Goal: Transaction & Acquisition: Purchase product/service

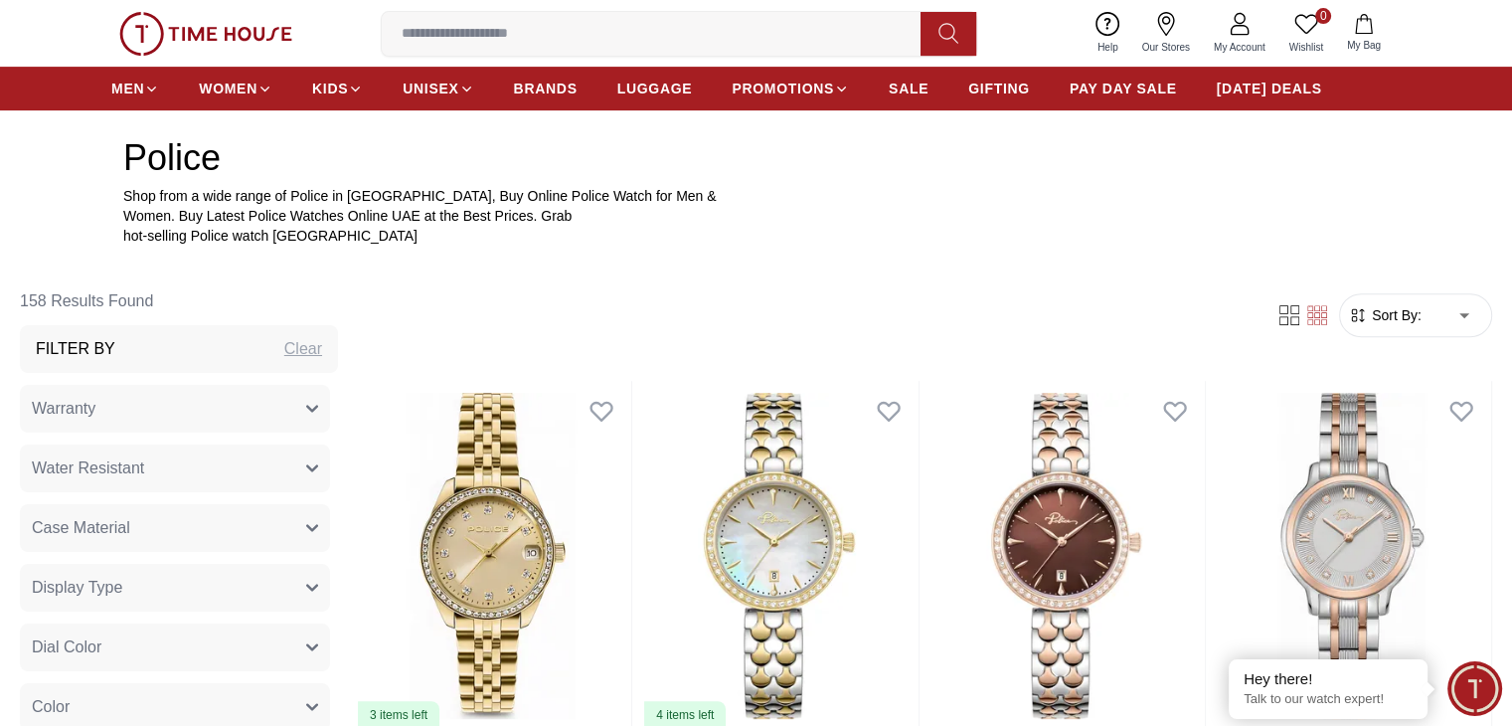
scroll to position [702, 0]
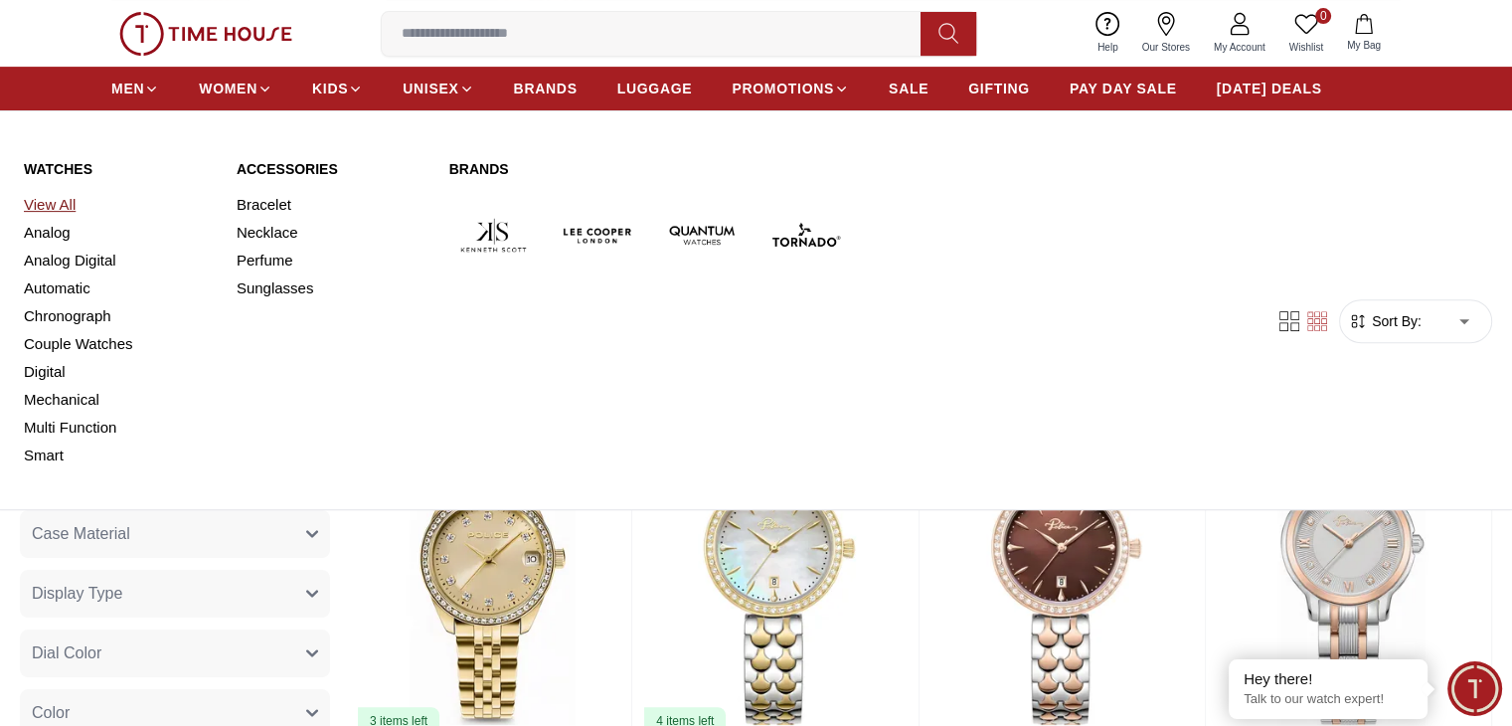
click at [68, 204] on link "View All" at bounding box center [118, 205] width 189 height 28
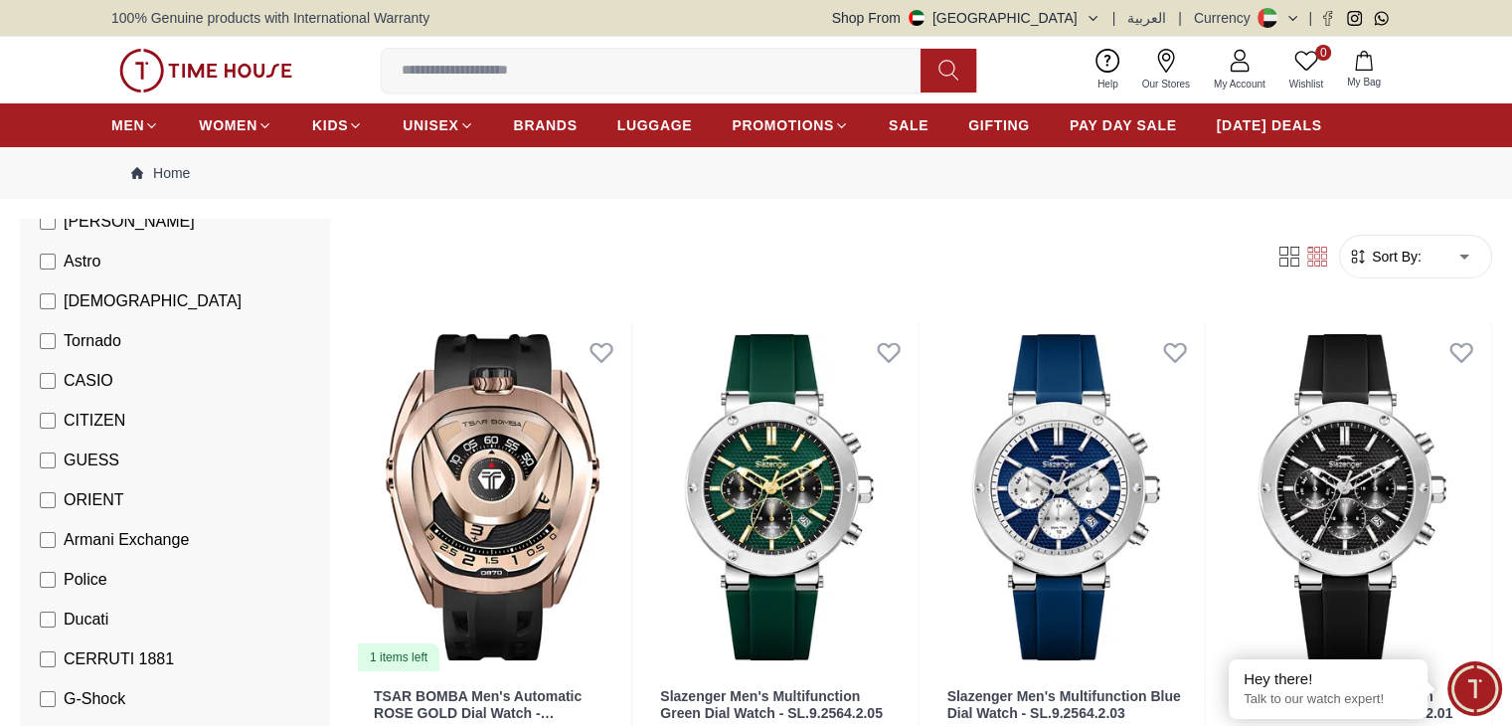
scroll to position [384, 0]
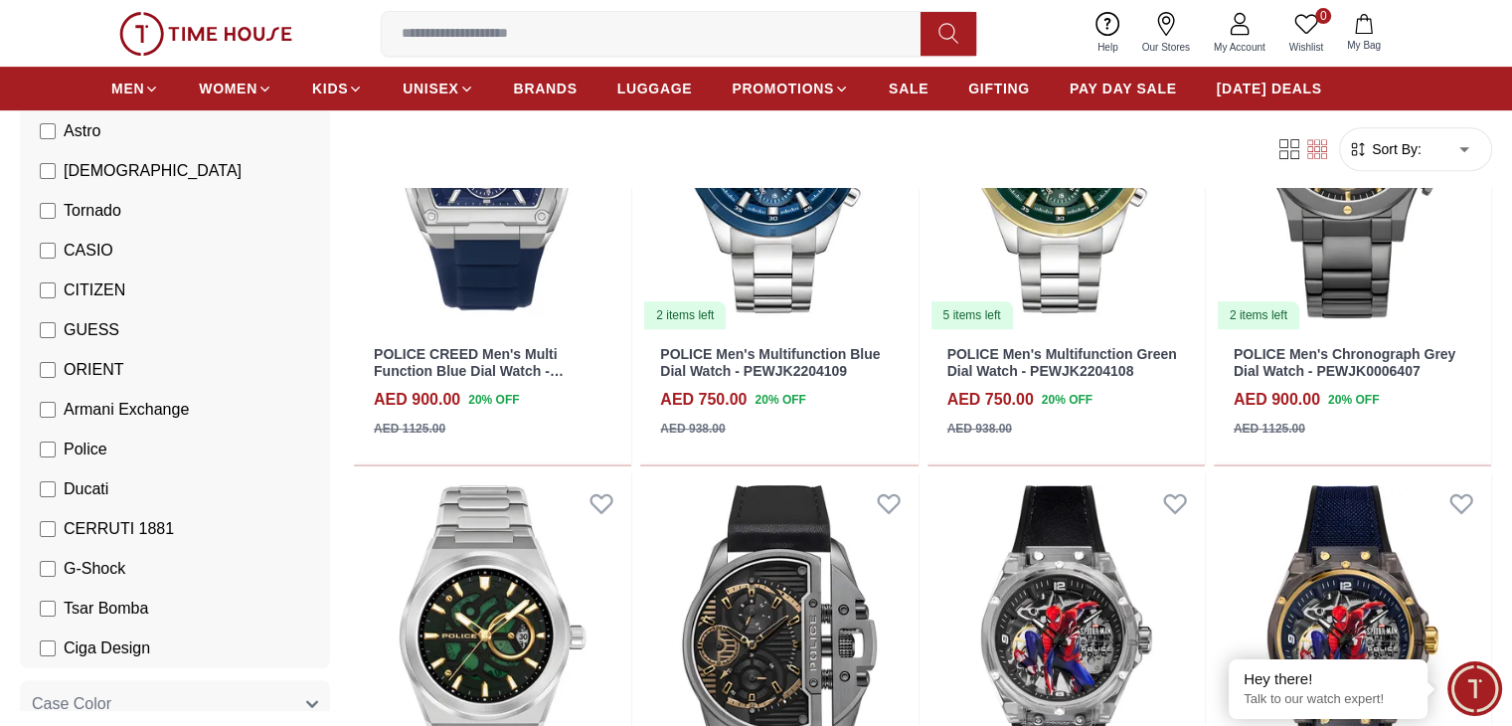
scroll to position [845, 0]
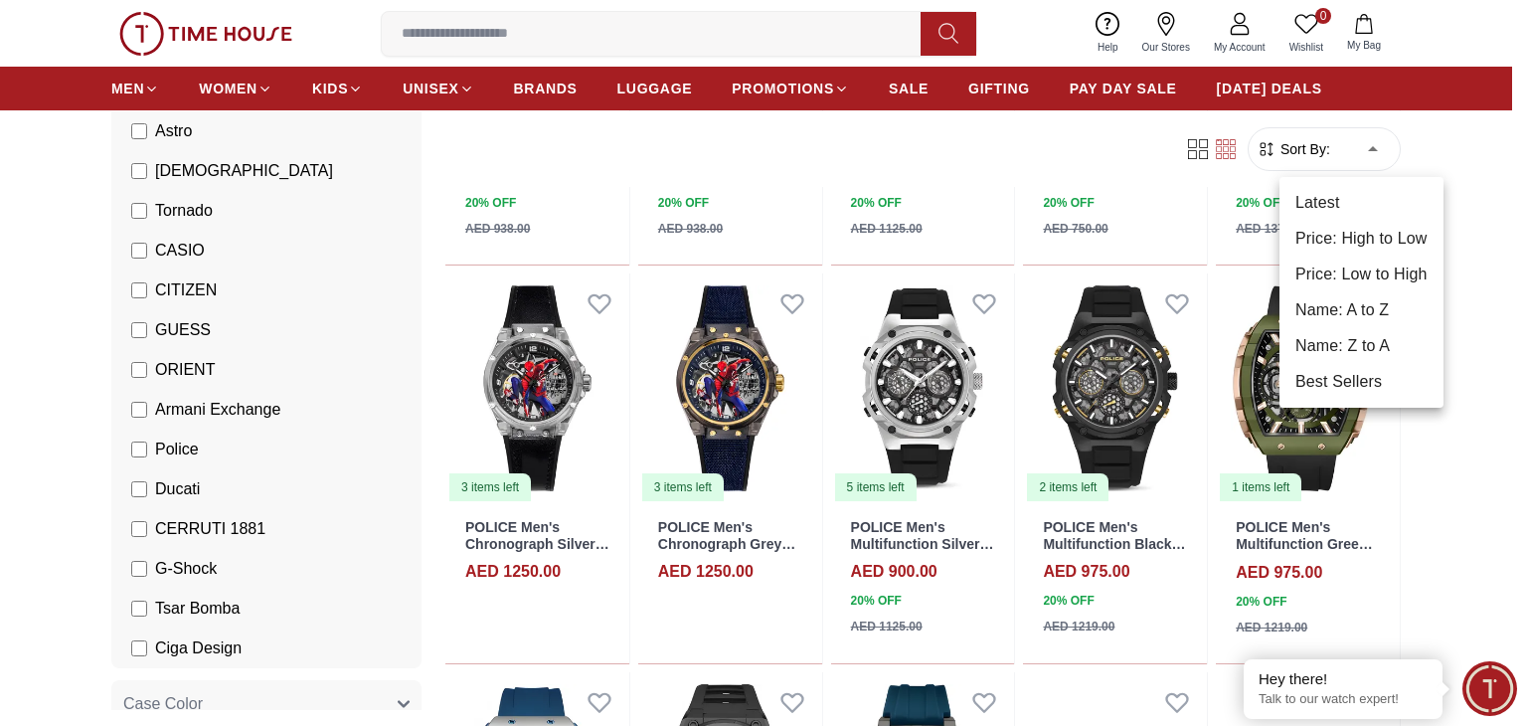
click at [1375, 143] on body "100% Genuine products with International Warranty Shop From [GEOGRAPHIC_DATA] |…" at bounding box center [763, 504] width 1527 height 2698
click at [1354, 259] on li "Price: Low to High" at bounding box center [1361, 274] width 164 height 36
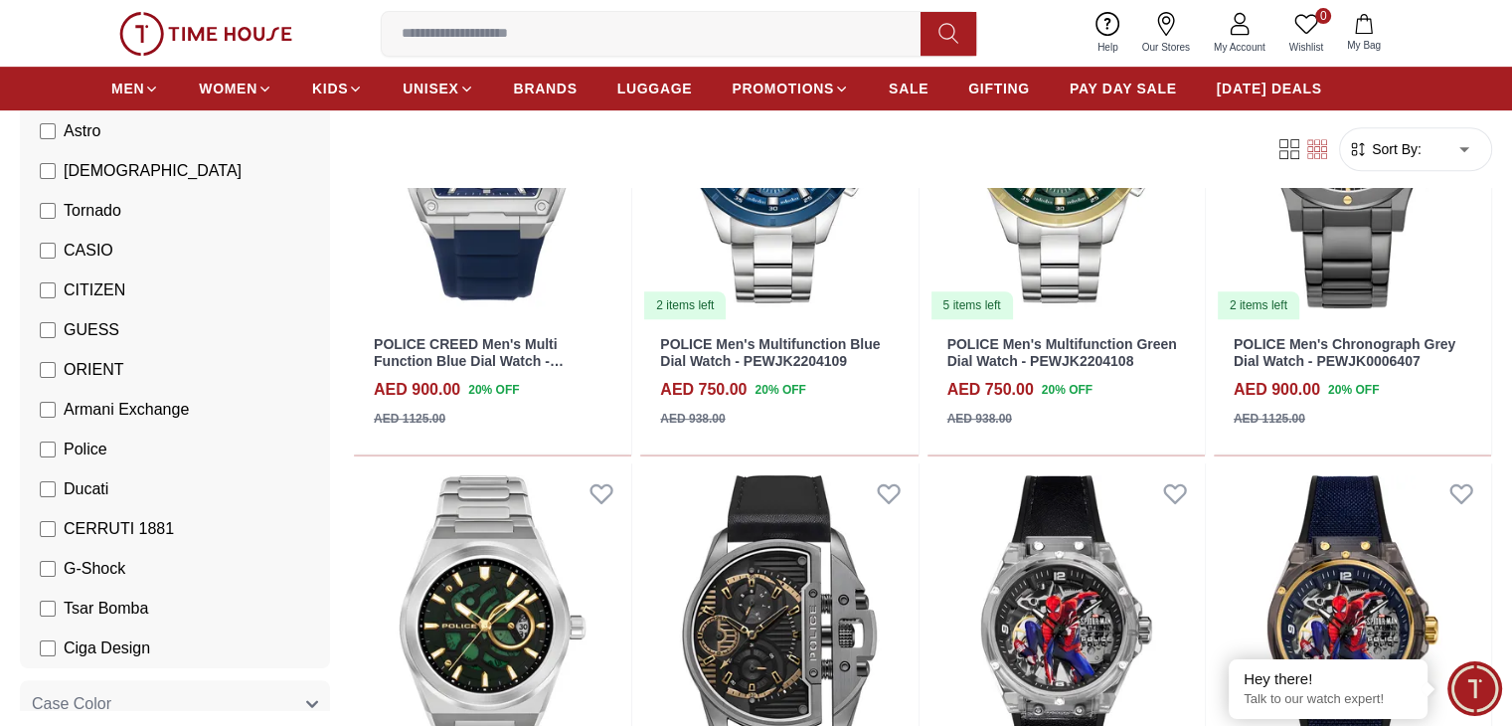
type input "*"
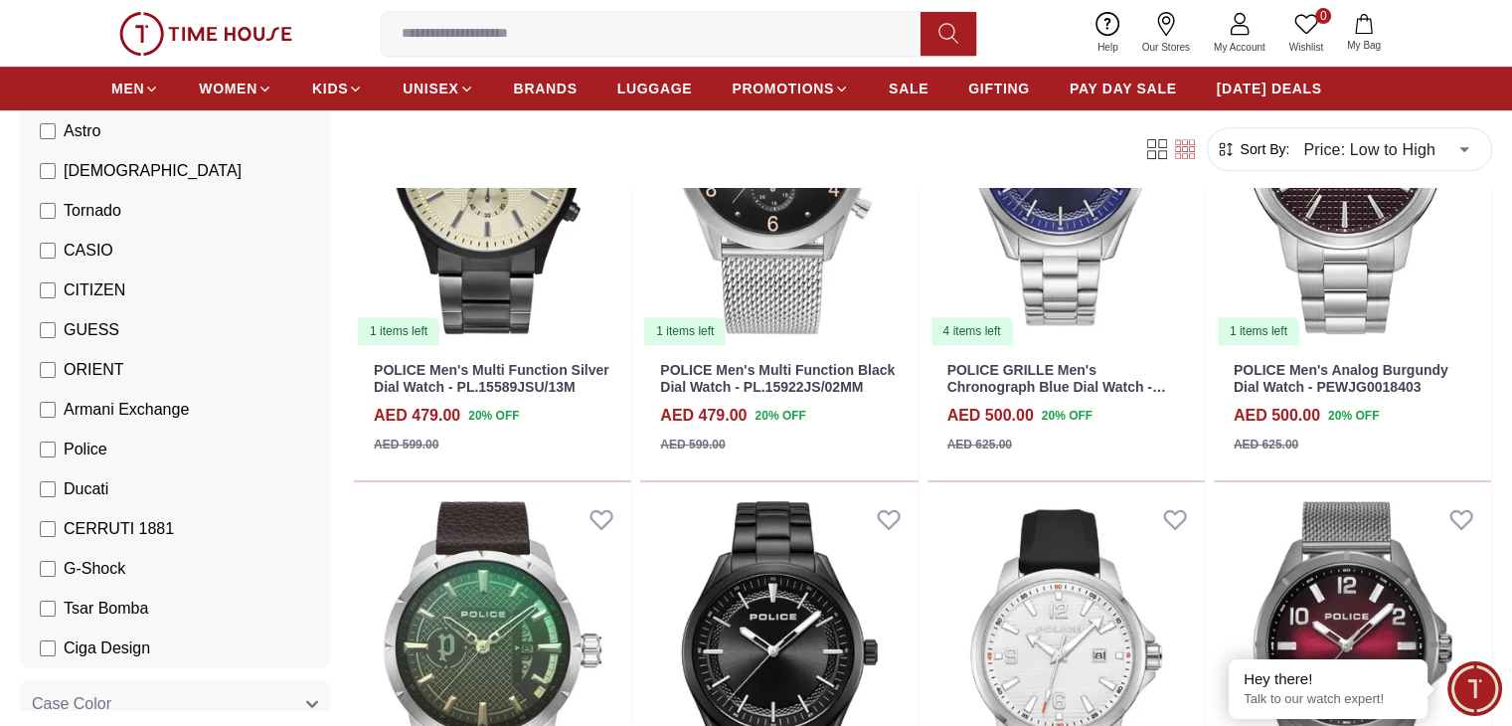
scroll to position [827, 0]
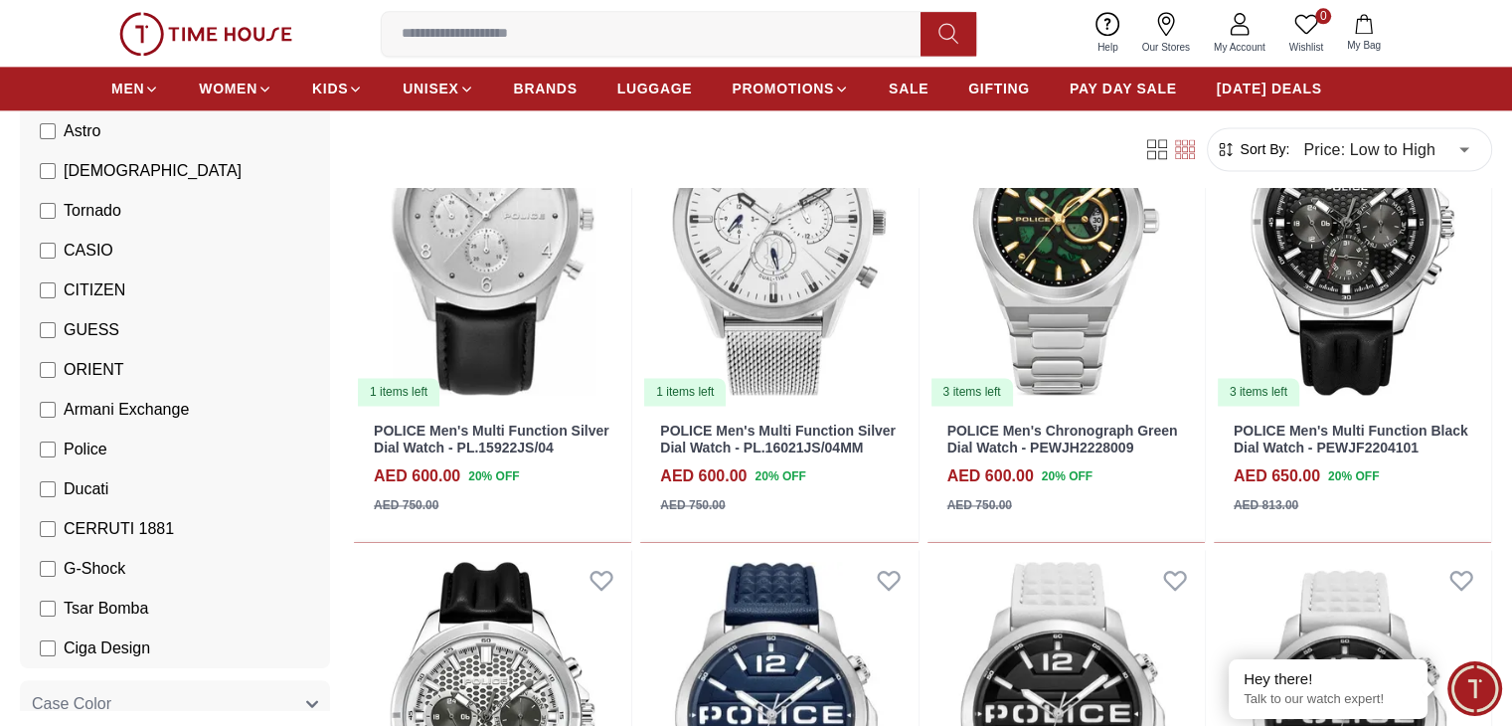
scroll to position [2732, 0]
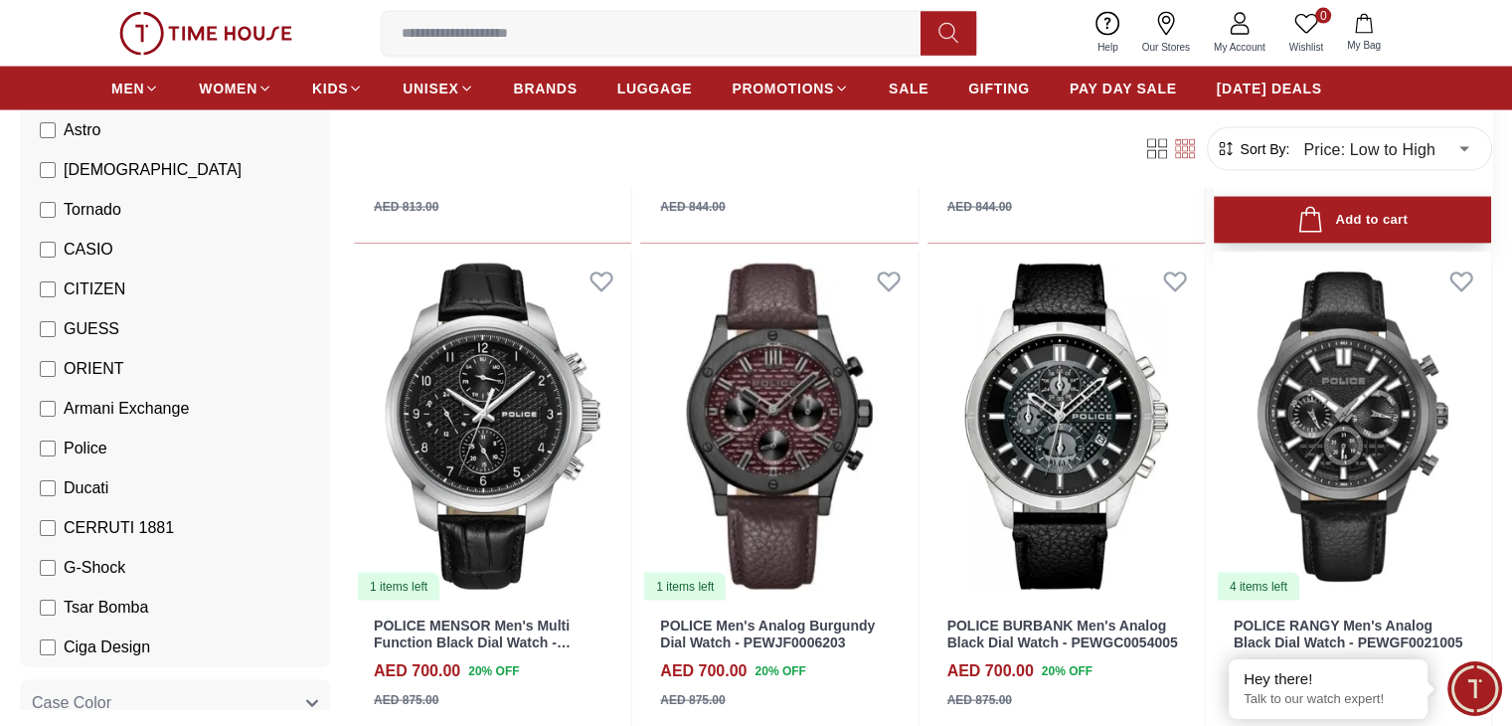
scroll to position [4012, 0]
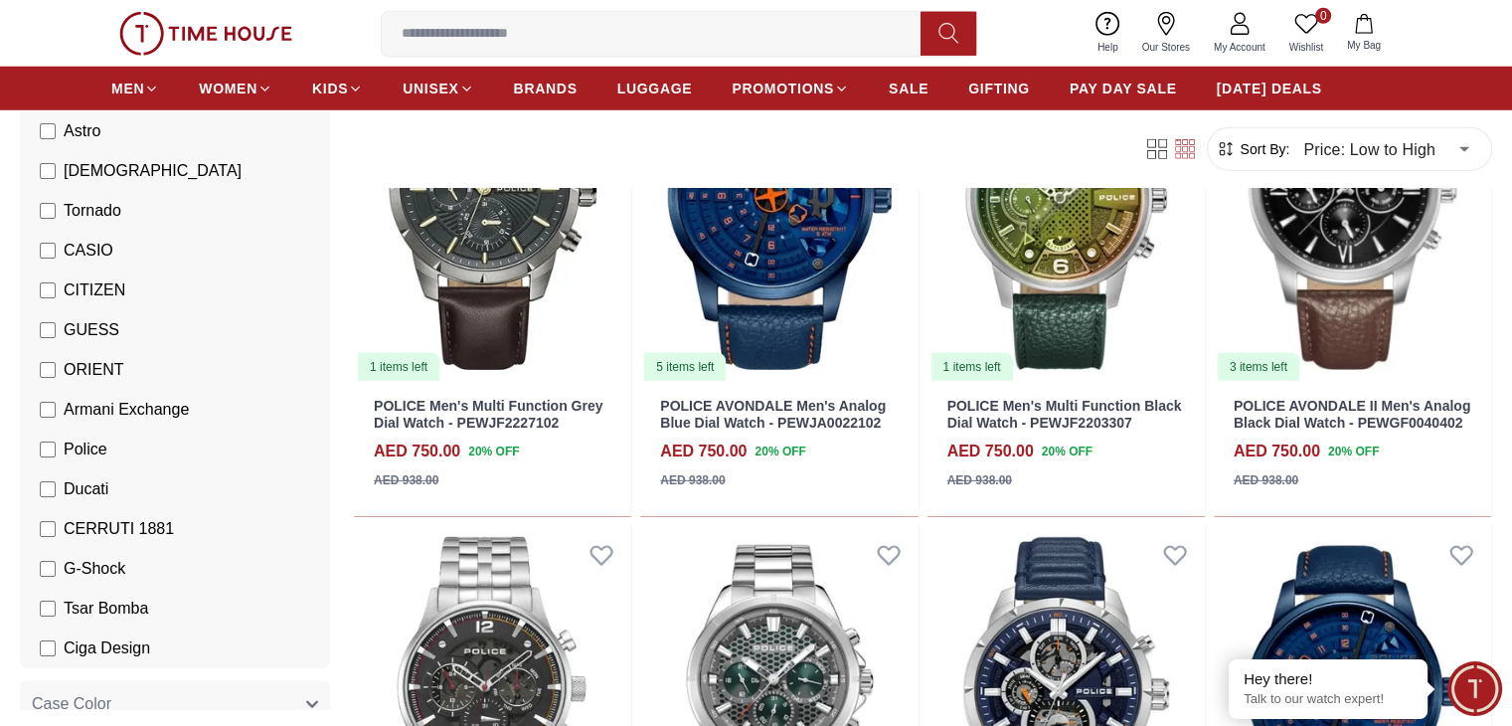
scroll to position [5749, 0]
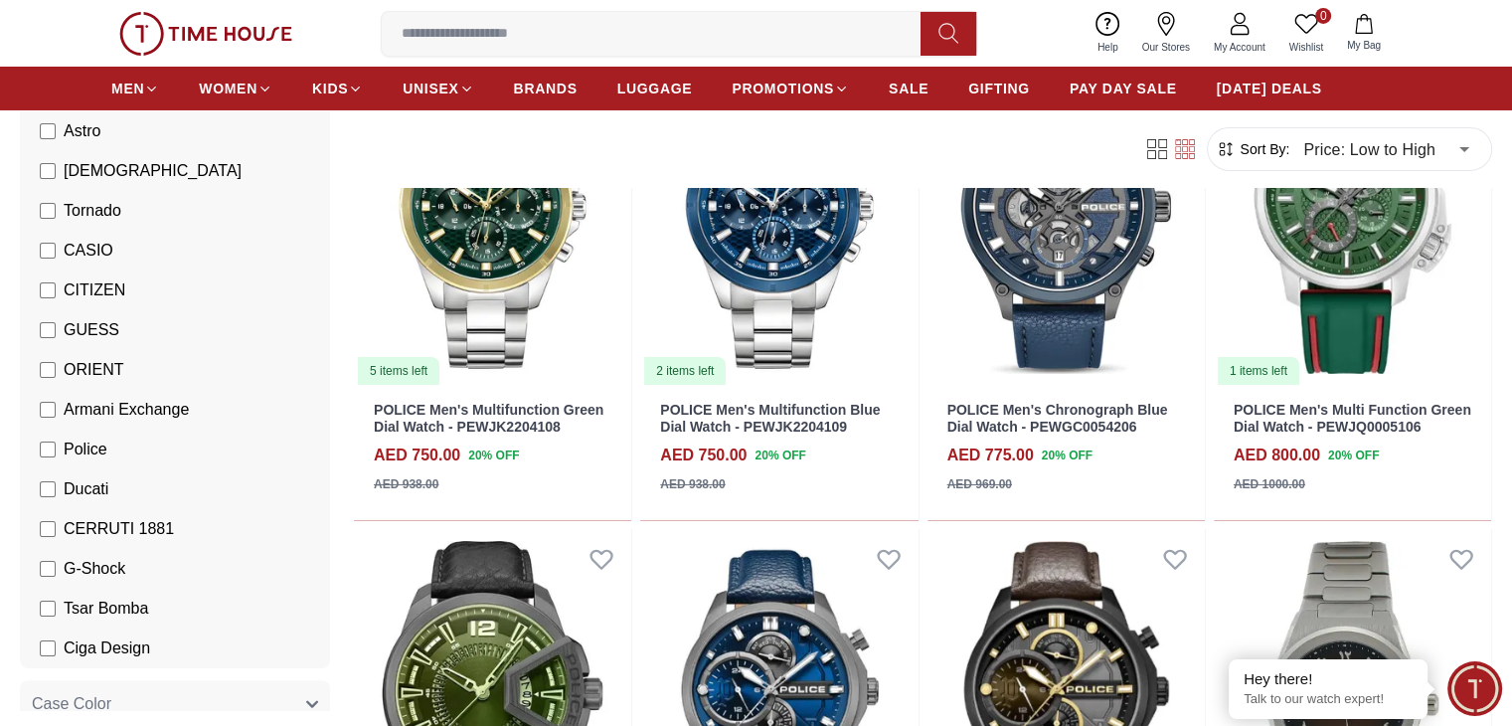
scroll to position [7531, 0]
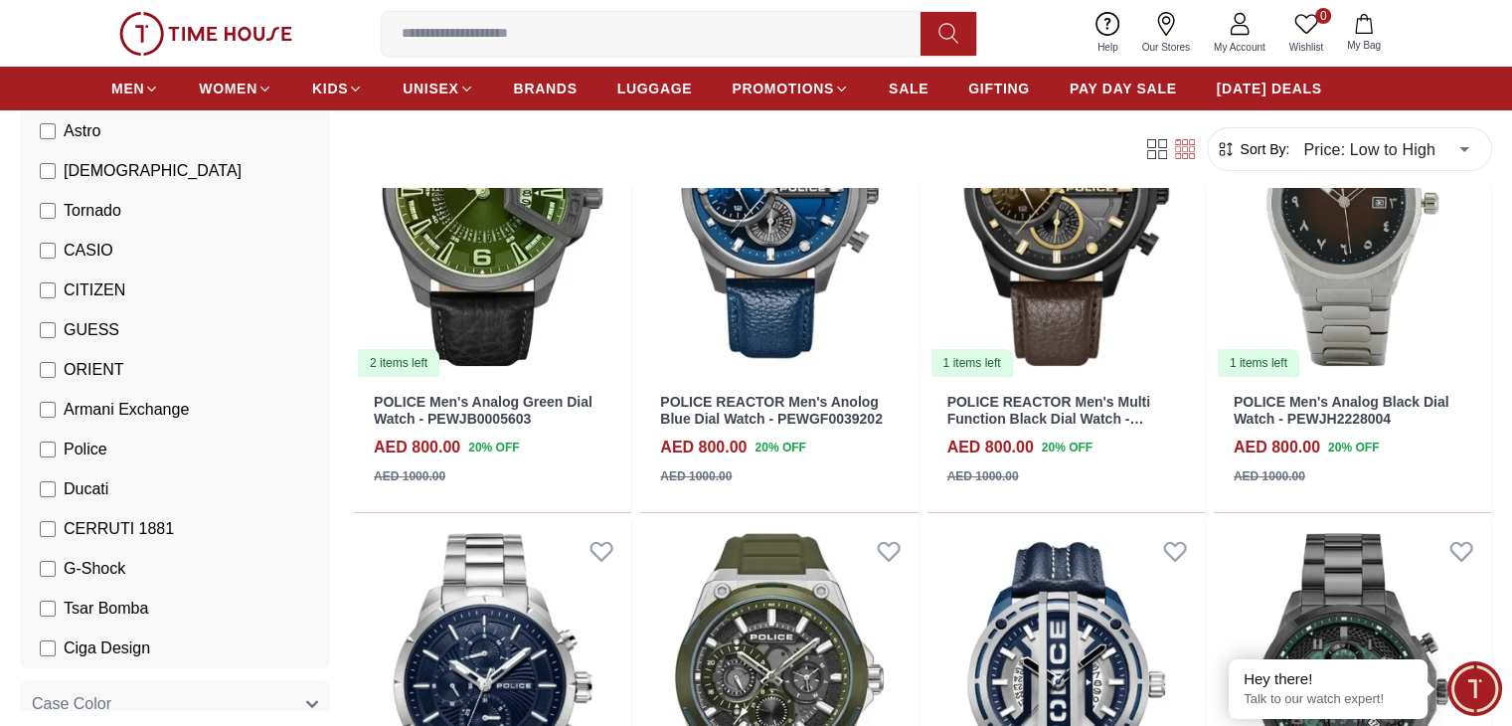
scroll to position [7697, 0]
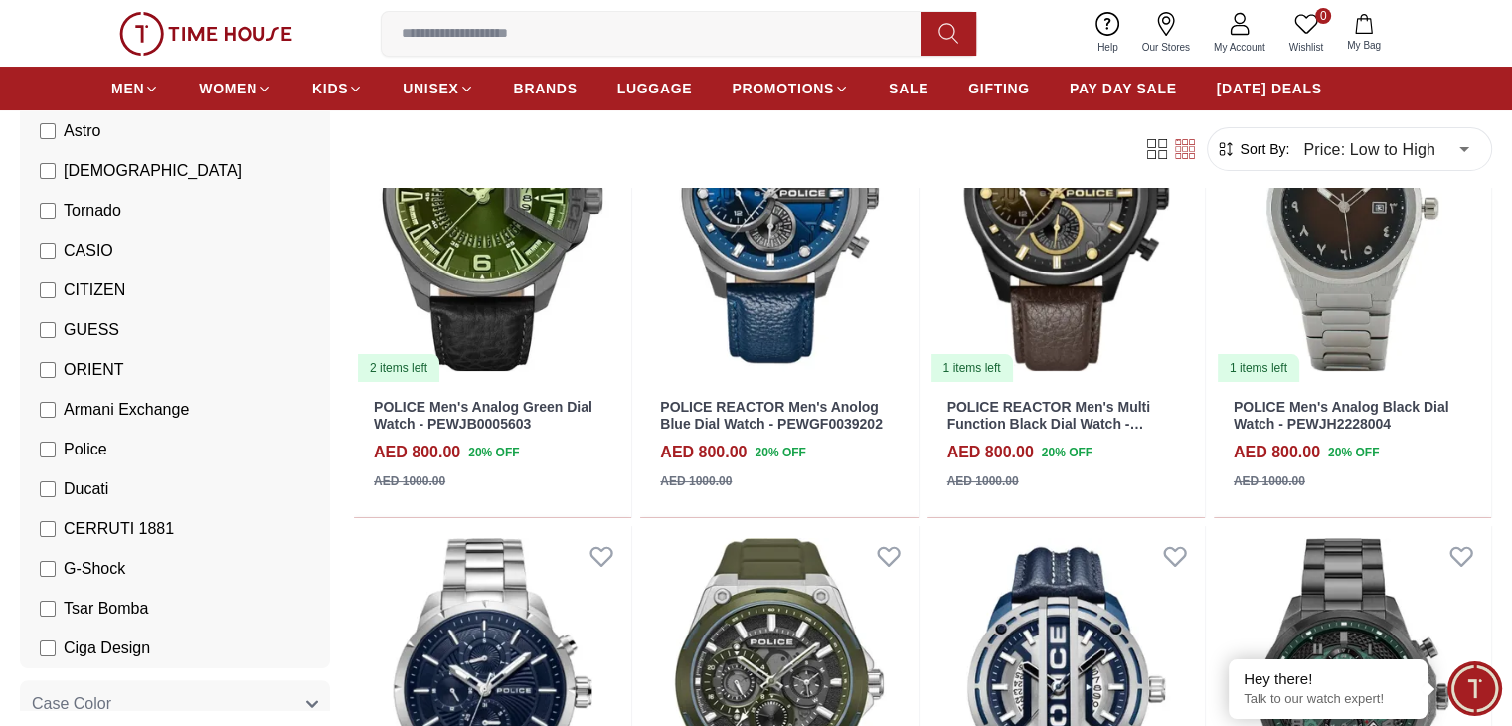
scroll to position [7809, 0]
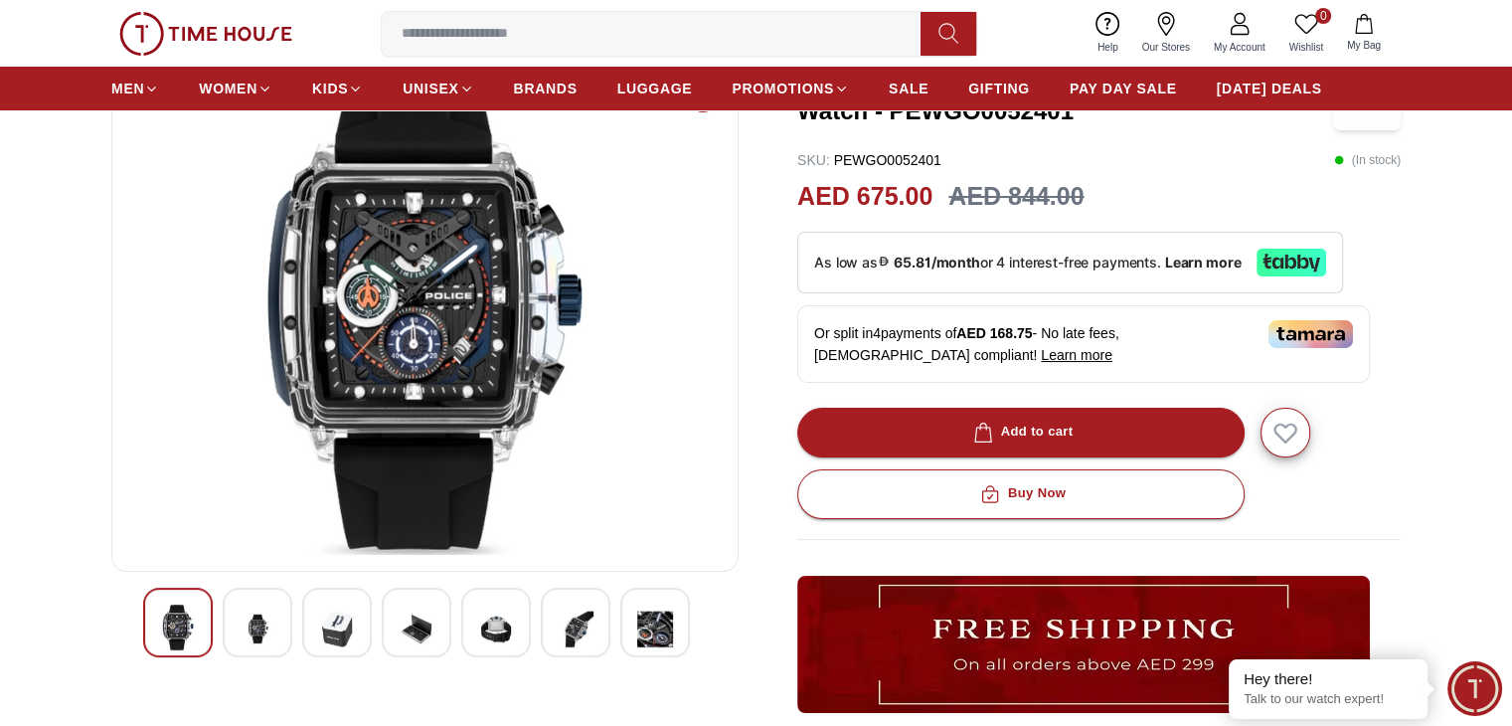
scroll to position [157, 0]
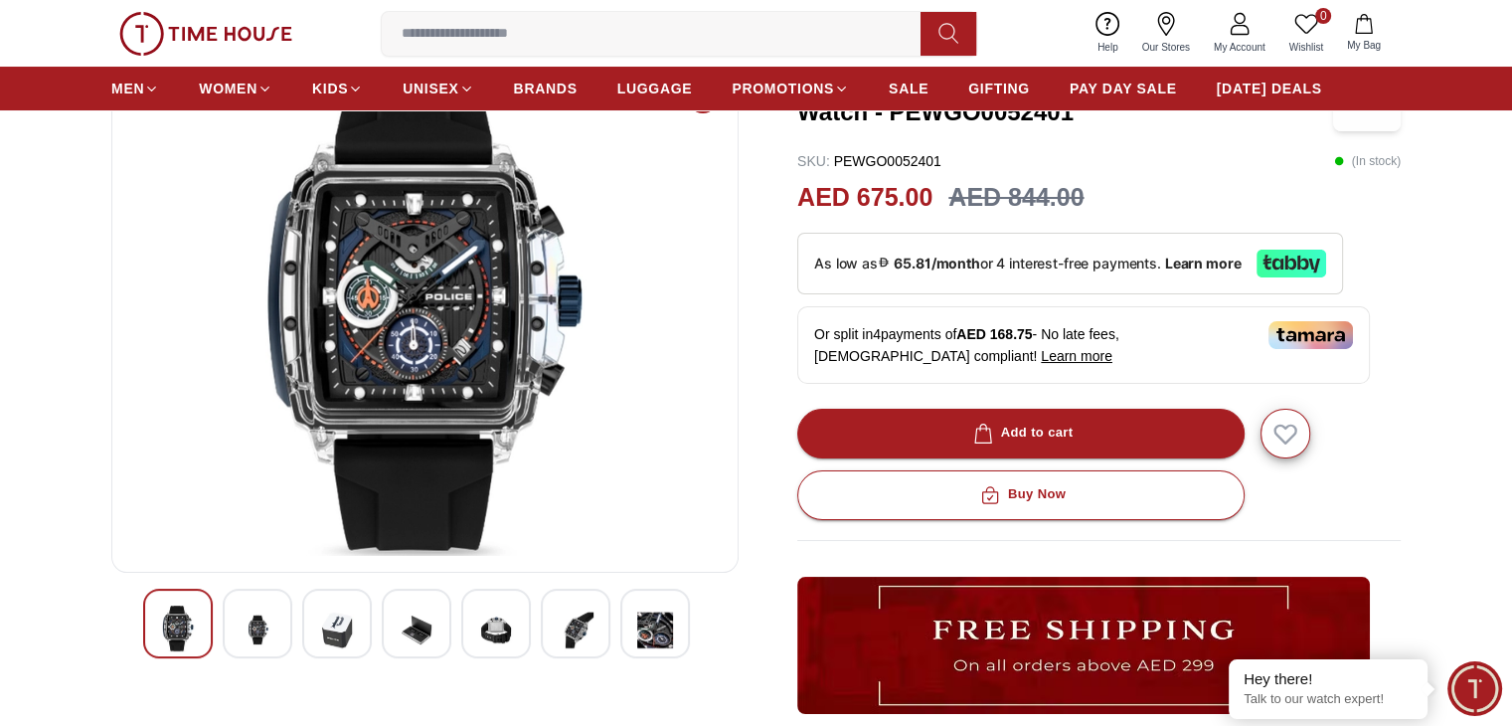
click at [258, 617] on img at bounding box center [258, 629] width 36 height 49
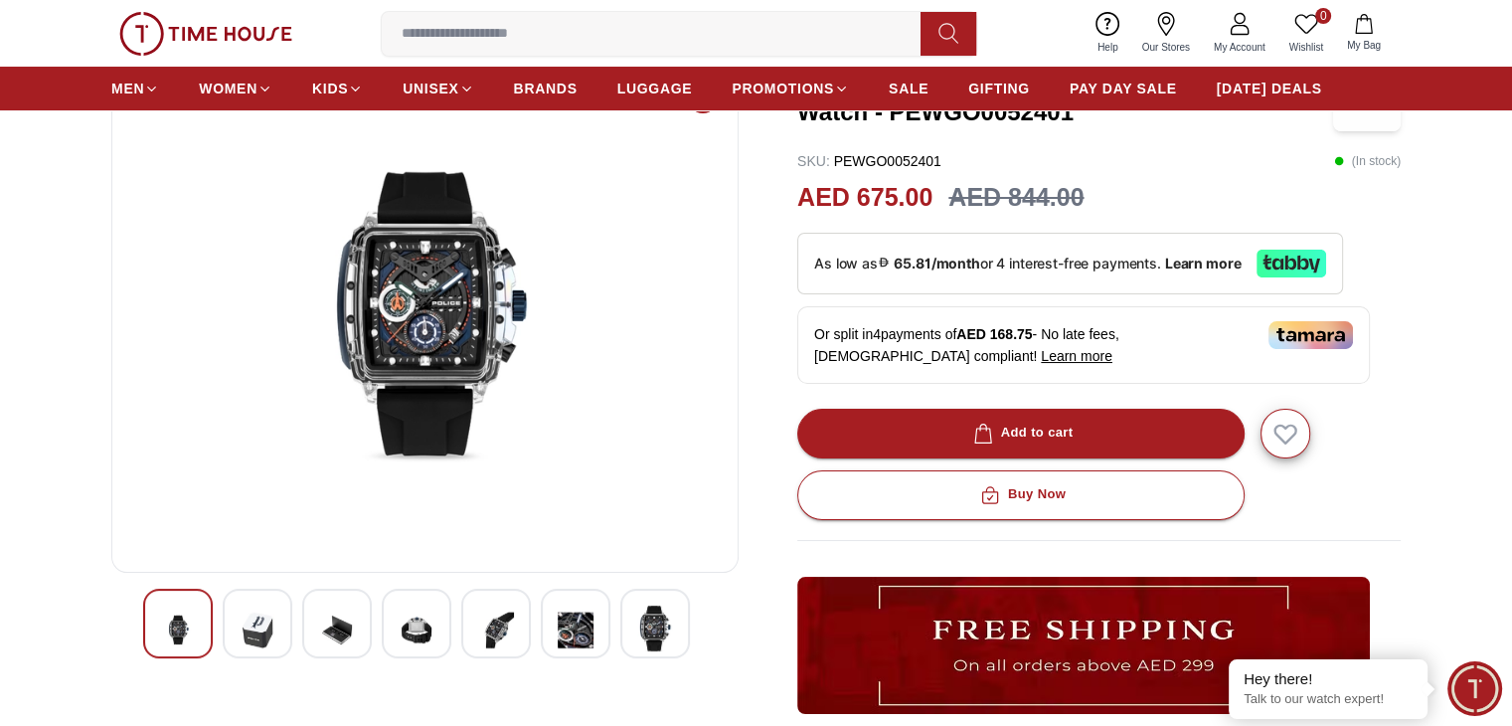
click at [262, 634] on img at bounding box center [258, 629] width 36 height 49
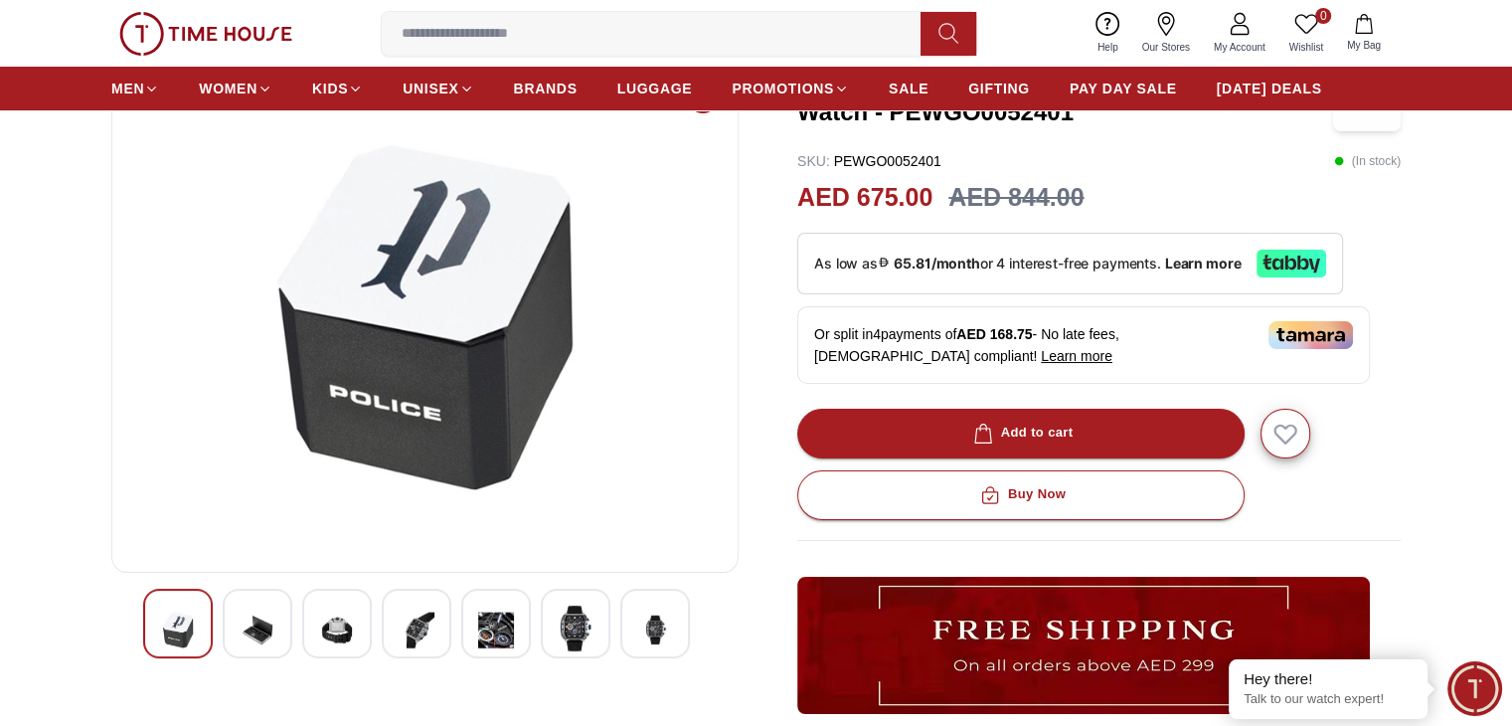
click at [307, 633] on div at bounding box center [337, 623] width 70 height 70
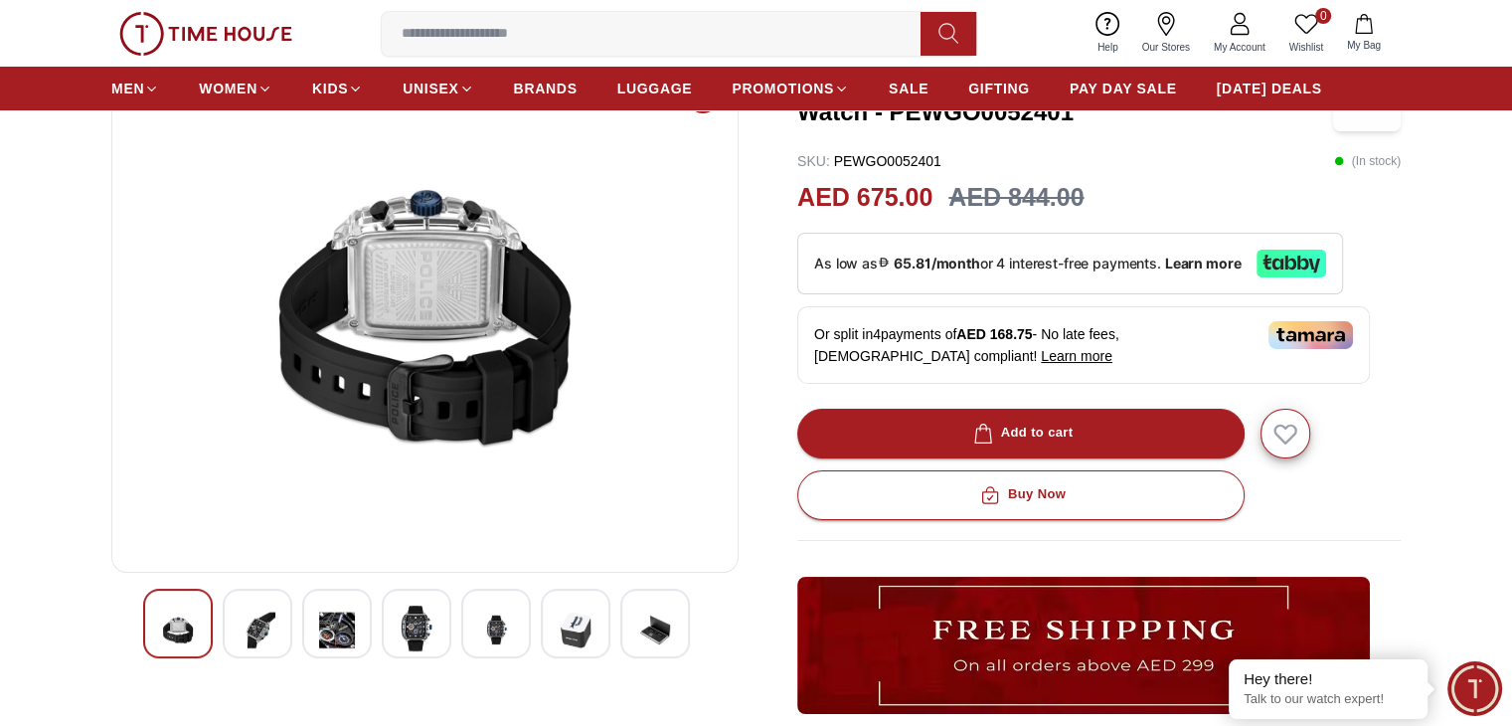
click at [337, 633] on img at bounding box center [337, 629] width 36 height 49
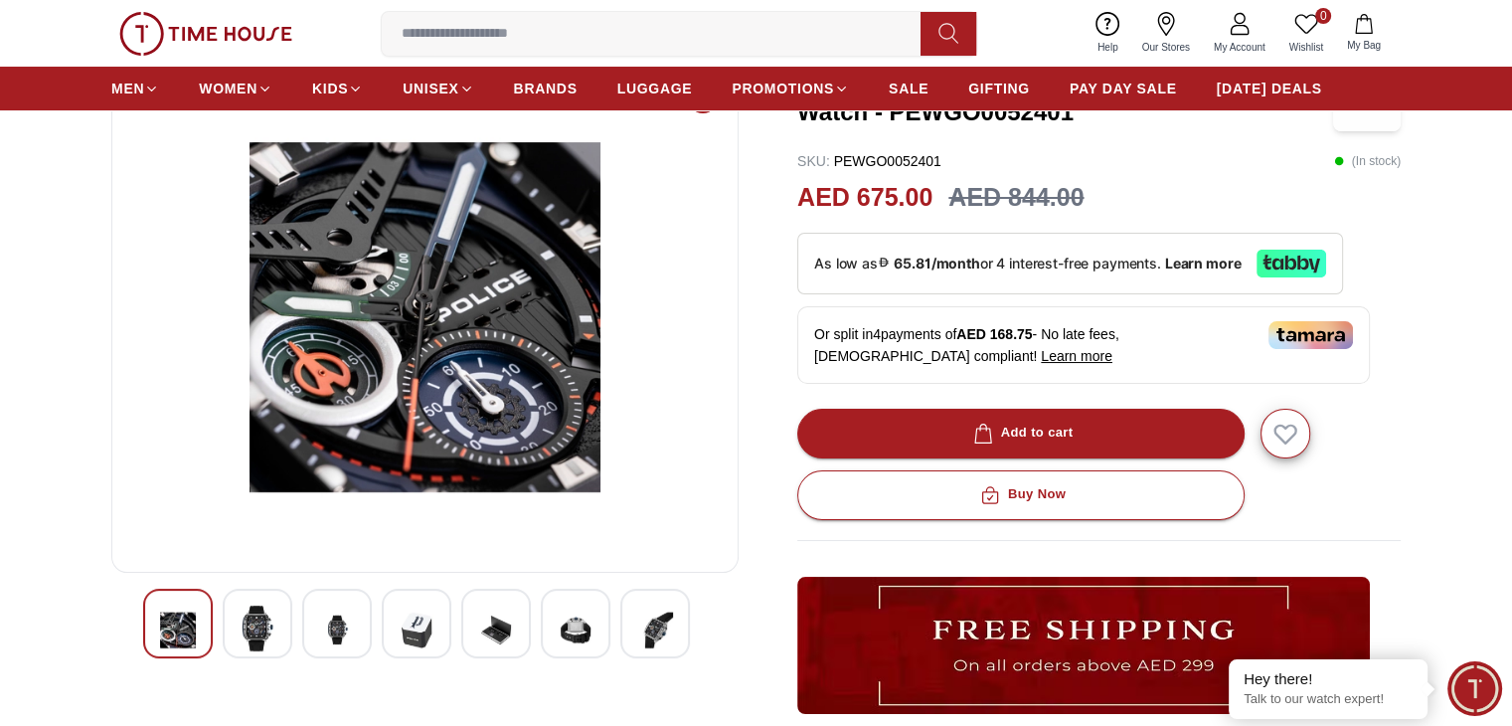
click at [489, 621] on img at bounding box center [496, 629] width 36 height 49
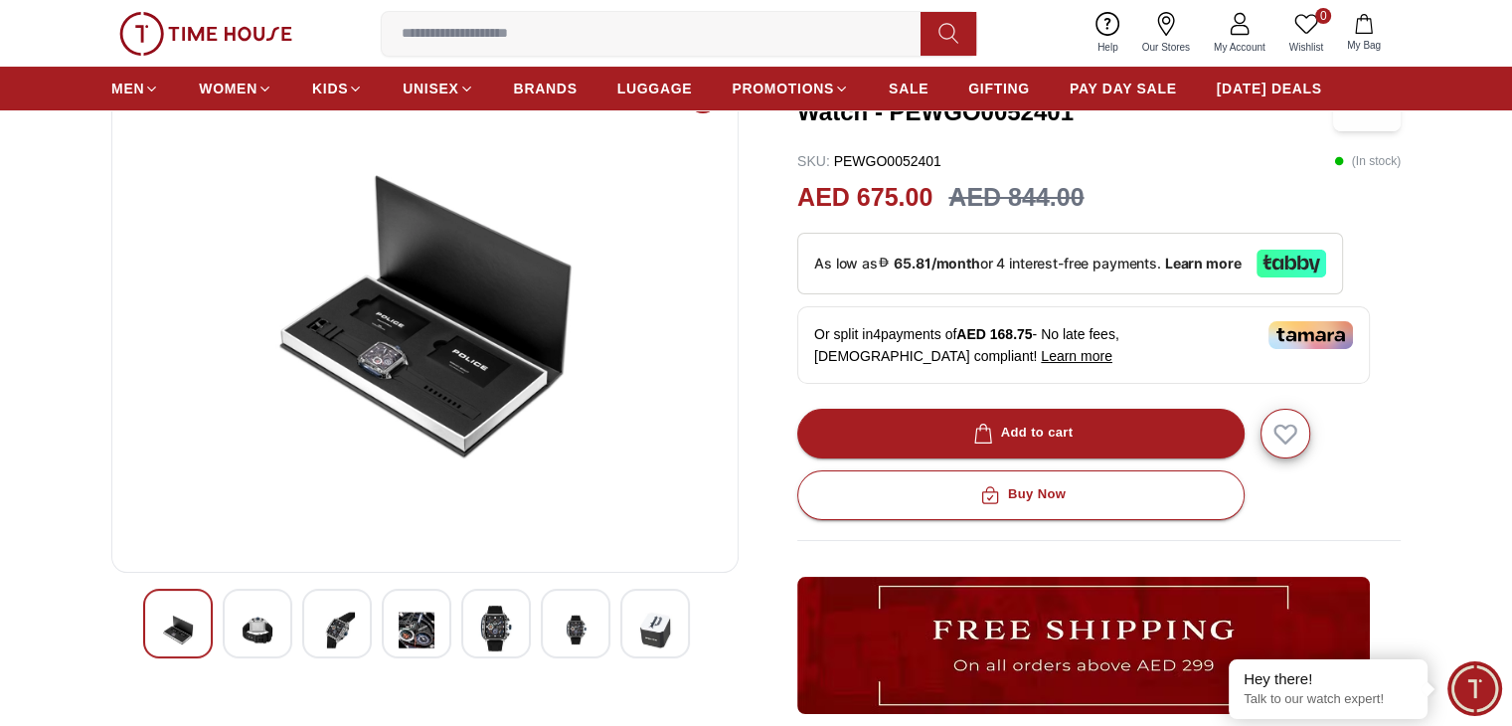
click at [522, 625] on div at bounding box center [496, 623] width 70 height 70
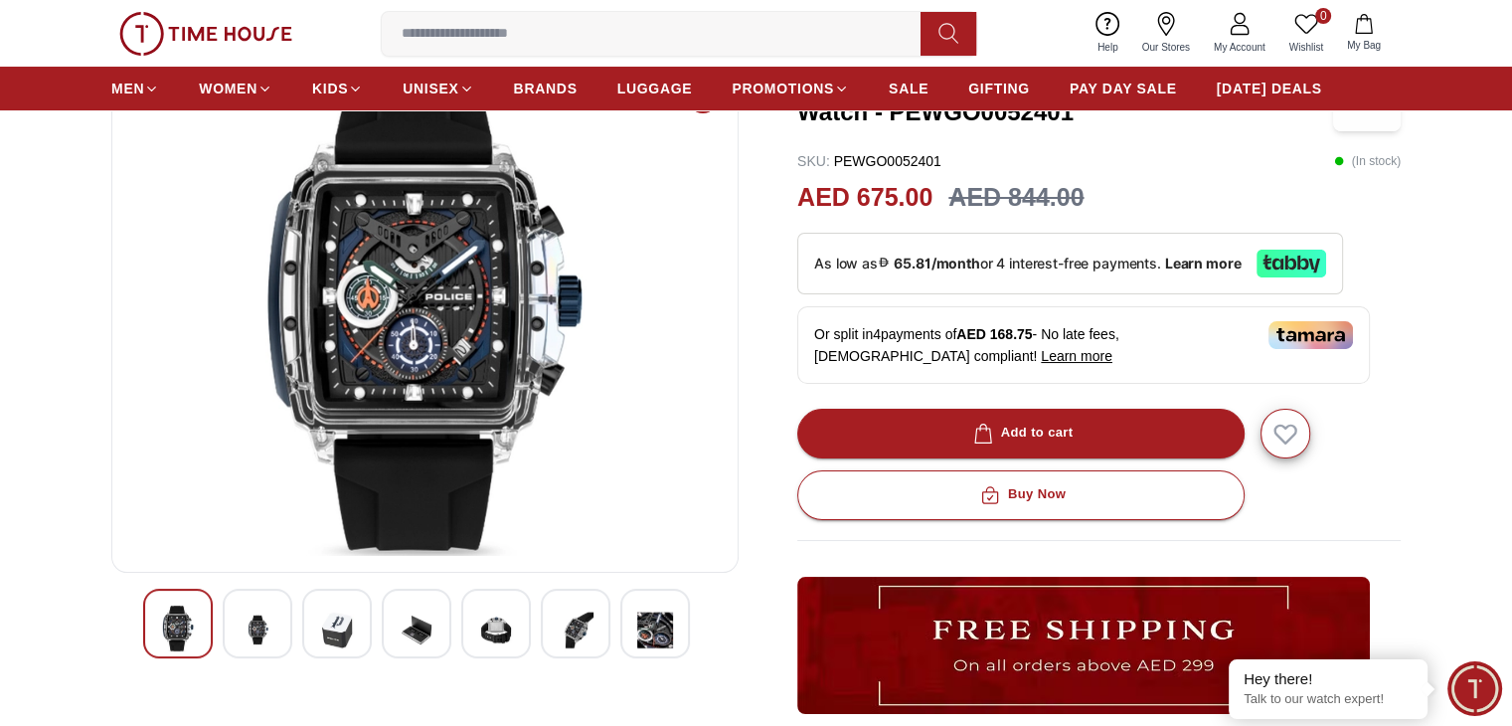
click at [565, 625] on img at bounding box center [576, 629] width 36 height 49
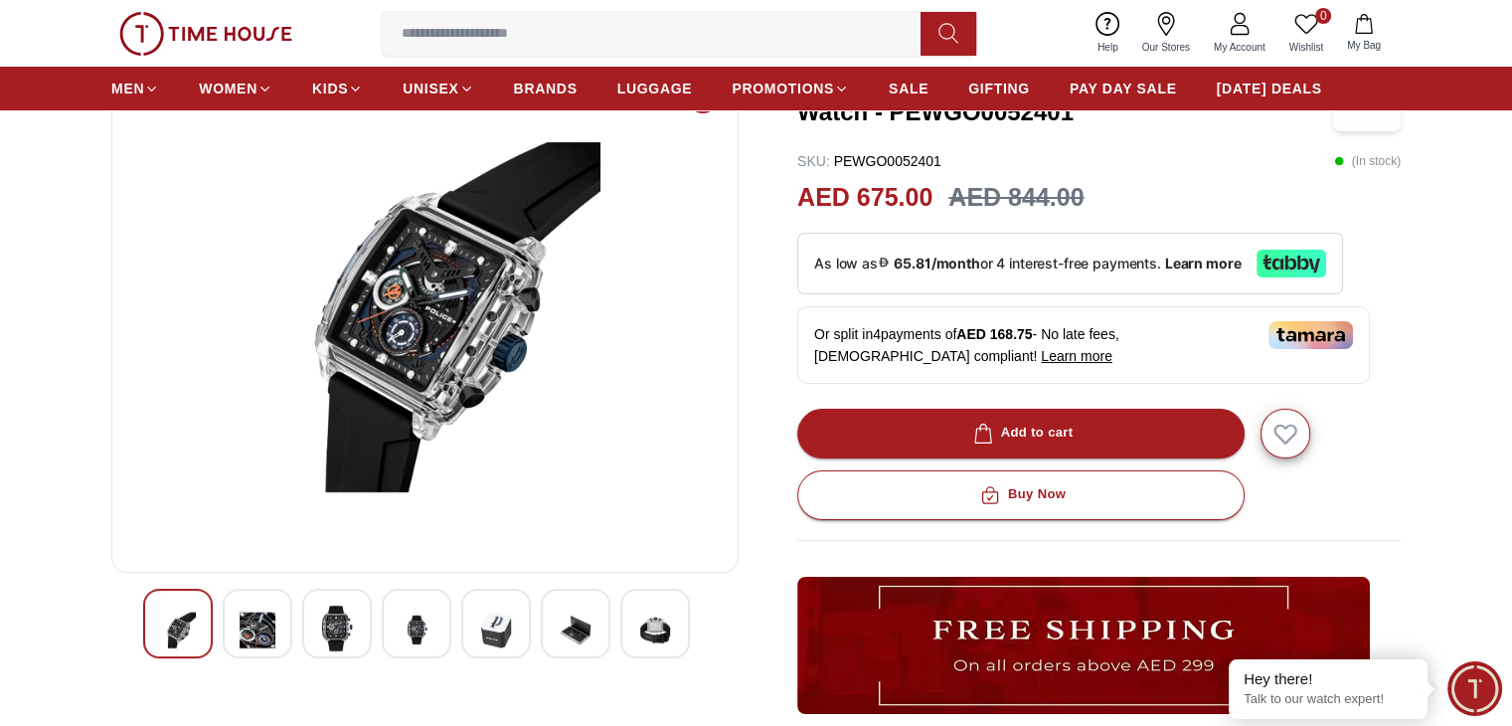
click at [615, 617] on div at bounding box center [425, 623] width 564 height 70
click at [659, 625] on img at bounding box center [655, 629] width 36 height 49
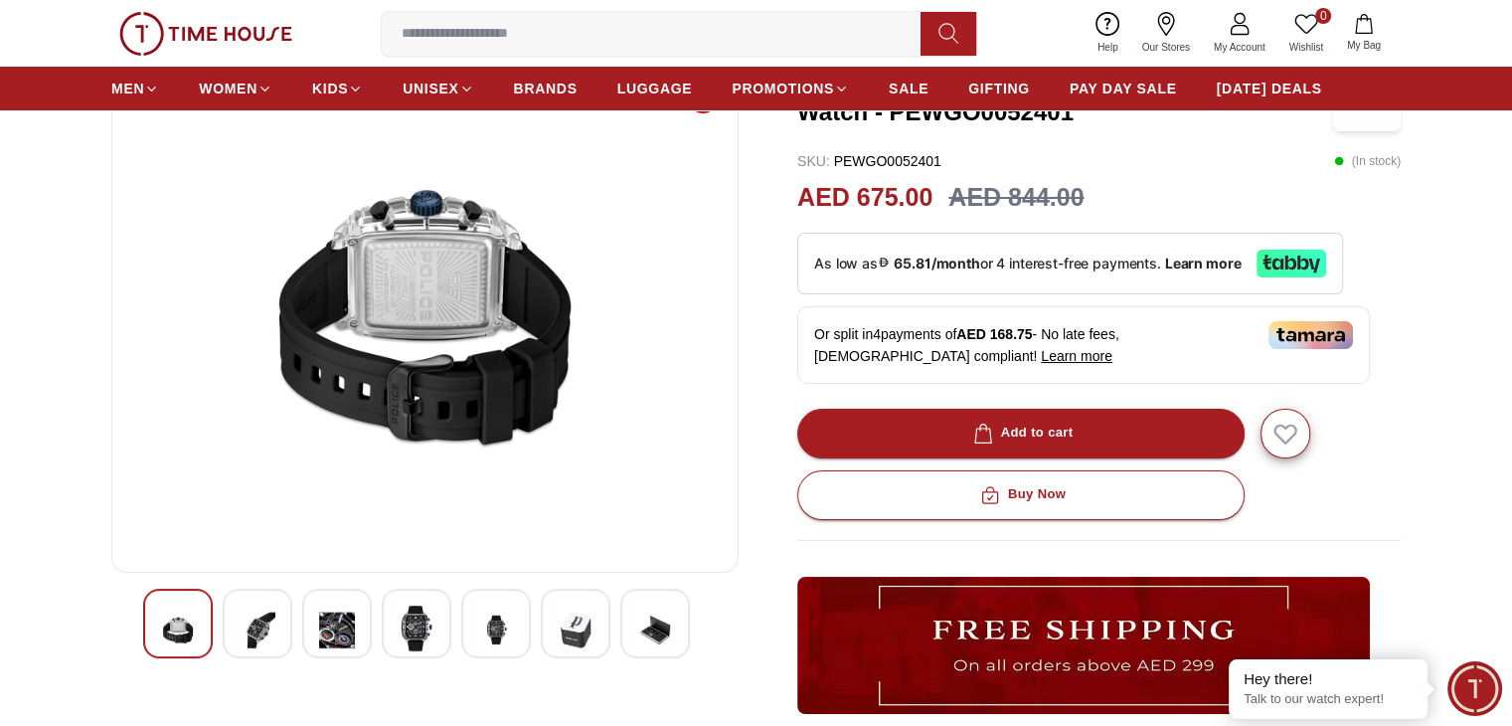
scroll to position [0, 0]
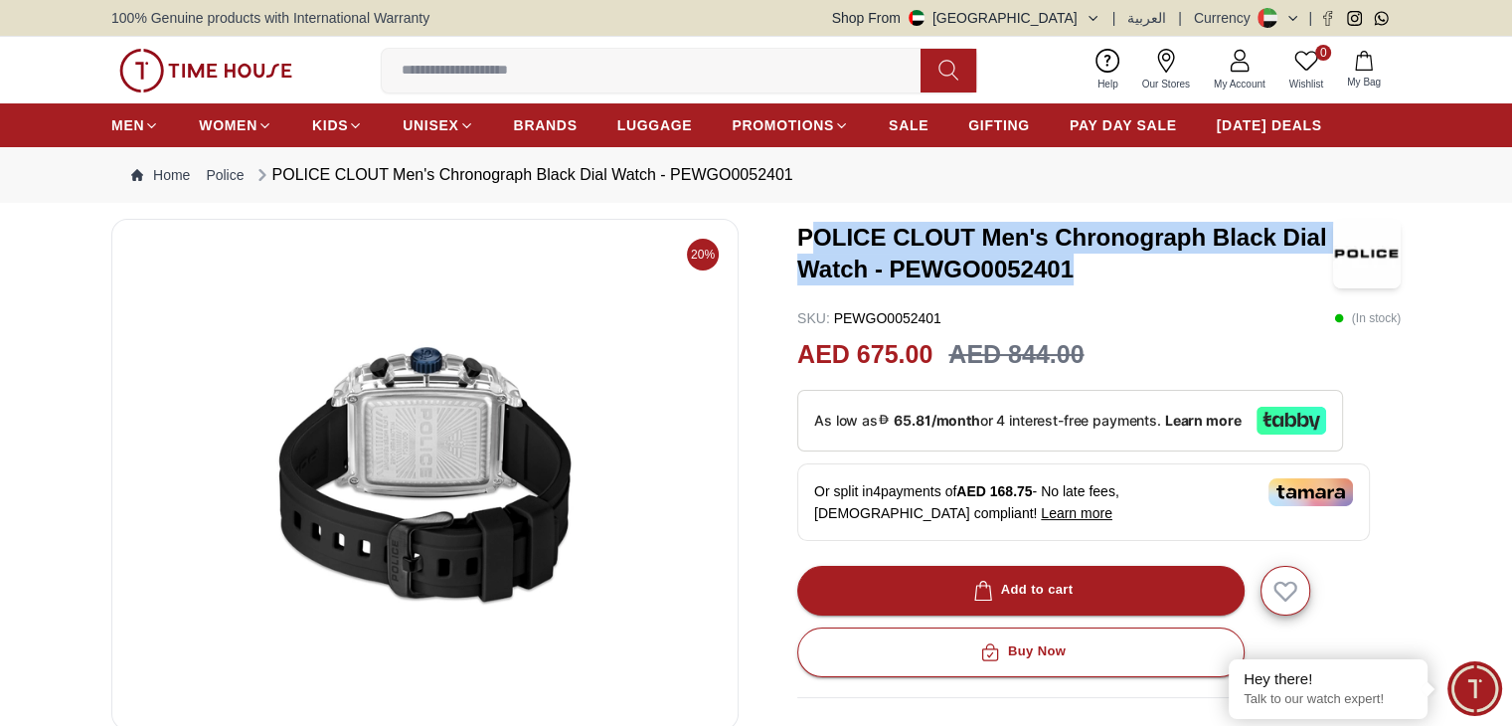
drag, startPoint x: 805, startPoint y: 237, endPoint x: 1076, endPoint y: 263, distance: 271.7
click at [1076, 263] on h3 "POLICE CLOUT Men's Chronograph Black Dial Watch - PEWGO0052401" at bounding box center [1065, 254] width 536 height 64
copy h3 "OLICE CLOUT Men's Chronograph Black Dial Watch - PEWGO0052401"
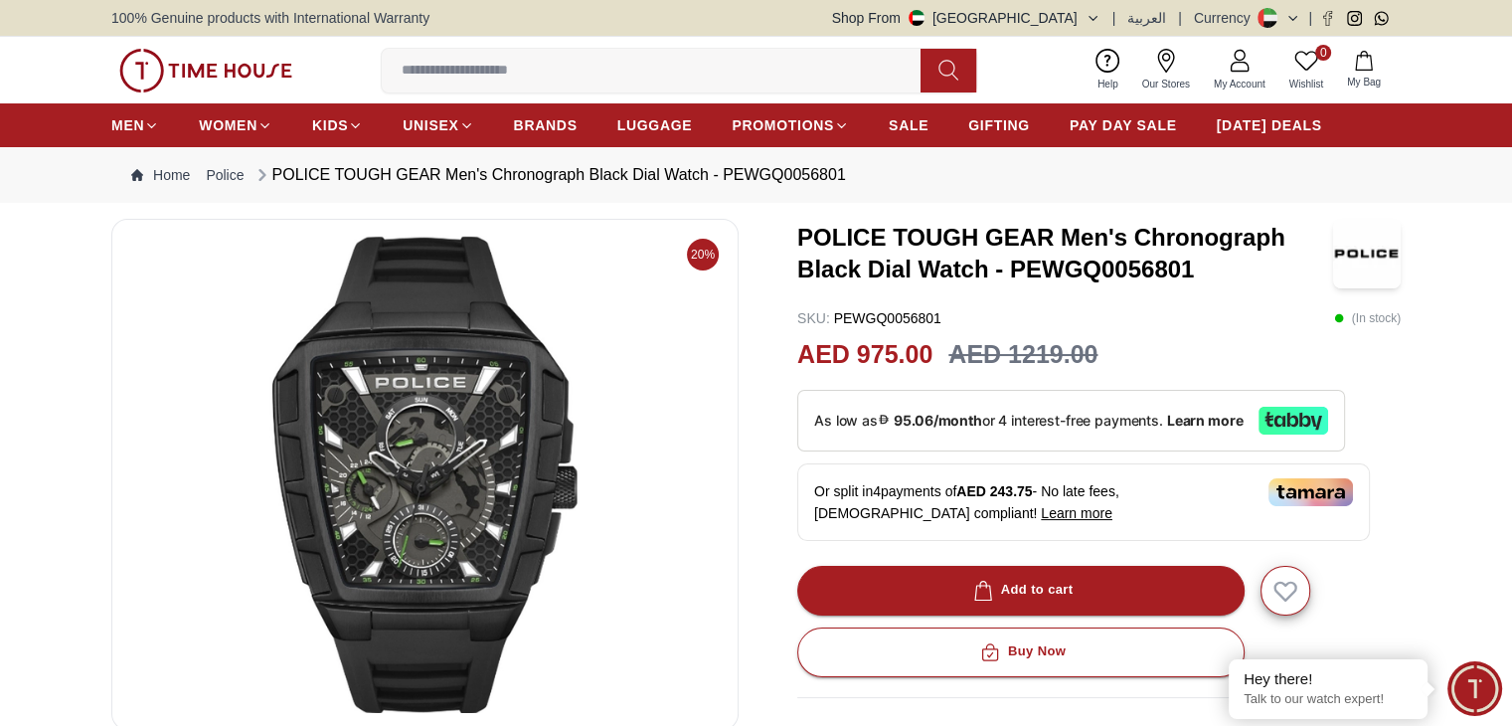
click at [411, 510] on img at bounding box center [424, 474] width 593 height 477
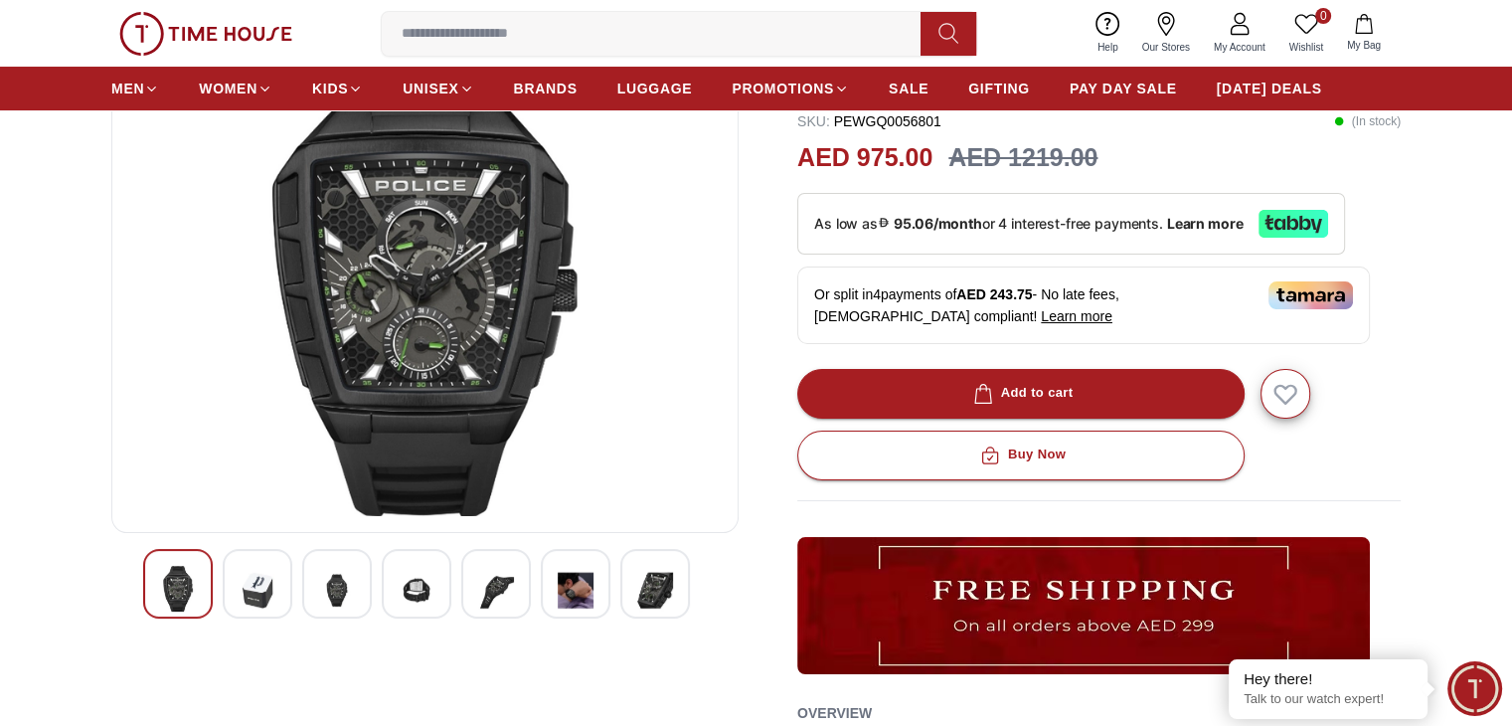
click at [335, 596] on img at bounding box center [337, 590] width 36 height 49
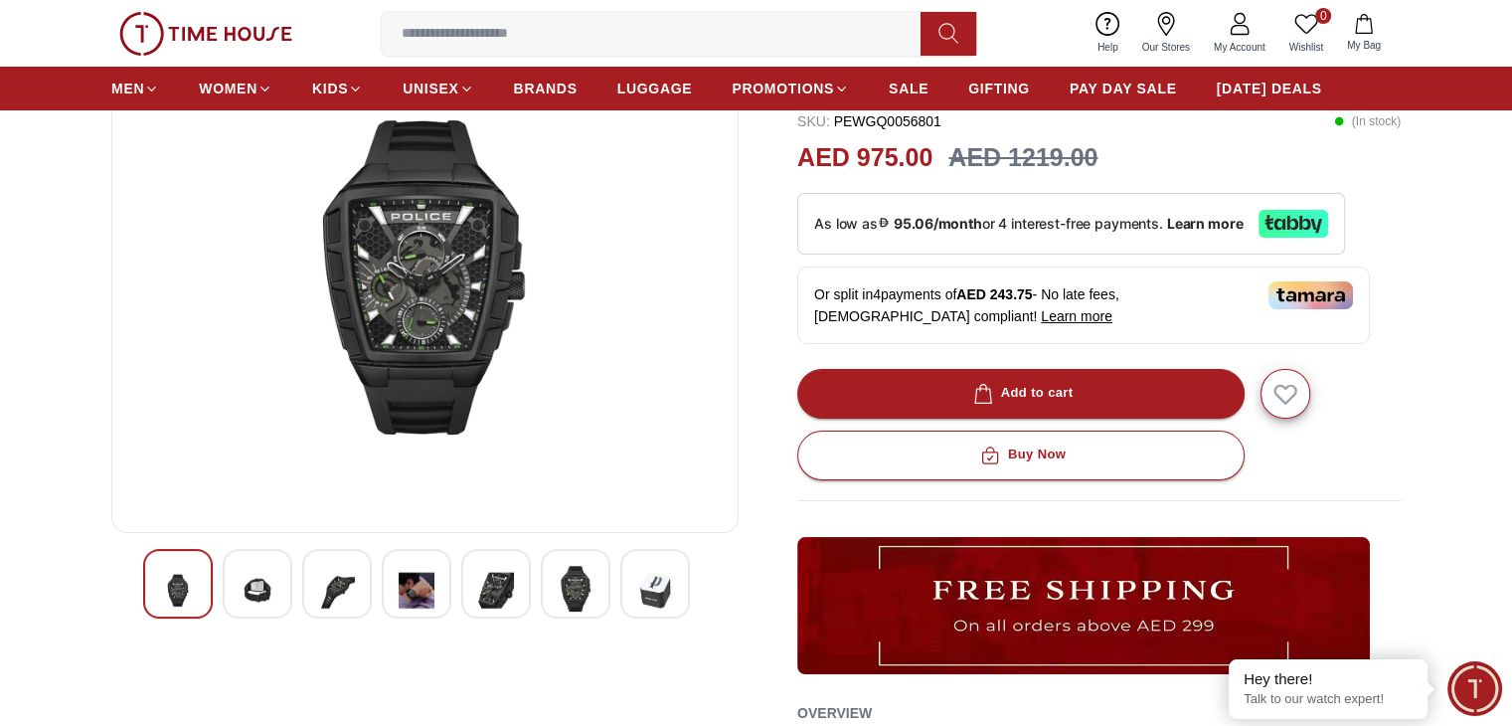
click at [402, 605] on img at bounding box center [417, 590] width 36 height 49
